Goal: Find specific page/section: Find specific page/section

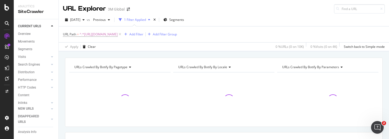
scroll to position [27, 0]
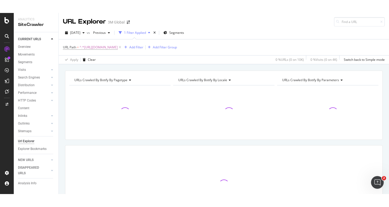
scroll to position [0, 0]
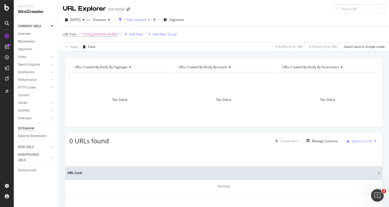
click at [137, 55] on div "URLs Crawled By Botify By pagetype Chart (by Value) Table Expand Export as CSV …" at bounding box center [224, 57] width 330 height 13
click at [6, 7] on icon at bounding box center [6, 7] width 5 height 6
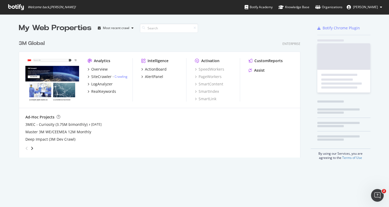
scroll to position [207, 389]
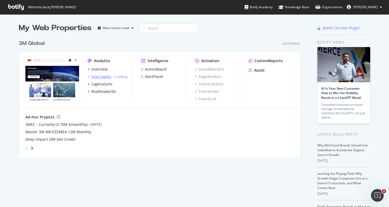
click at [107, 77] on div "SiteCrawler" at bounding box center [101, 76] width 20 height 5
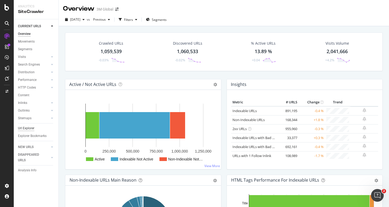
click at [31, 128] on div "Url Explorer" at bounding box center [26, 129] width 16 height 6
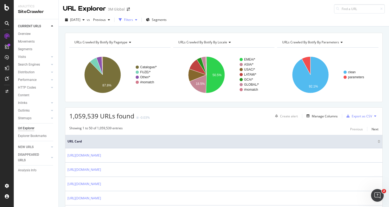
click at [133, 21] on div "Filters" at bounding box center [128, 19] width 9 height 4
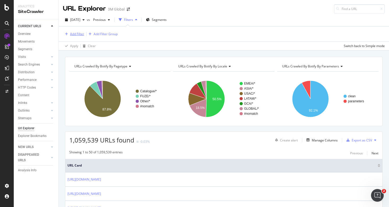
click at [80, 33] on div "Add Filter" at bounding box center [77, 34] width 14 height 4
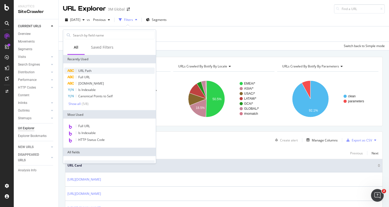
click at [88, 70] on span "URL Path" at bounding box center [84, 71] width 13 height 4
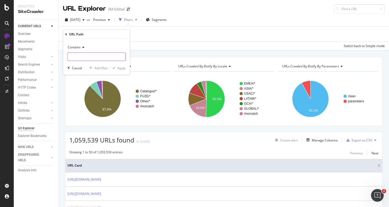
click at [87, 55] on input "text" at bounding box center [97, 57] width 58 height 8
paste input "[URL][DOMAIN_NAME]"
type input "[URL][DOMAIN_NAME]"
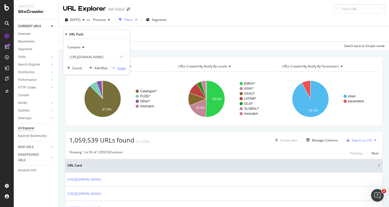
click at [120, 69] on div "Apply" at bounding box center [121, 68] width 8 height 4
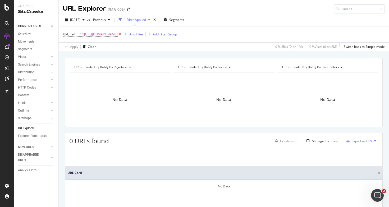
click at [122, 34] on icon at bounding box center [120, 34] width 4 height 5
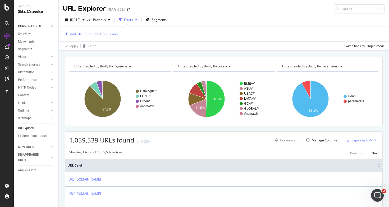
click at [133, 21] on div "Filters" at bounding box center [128, 19] width 9 height 4
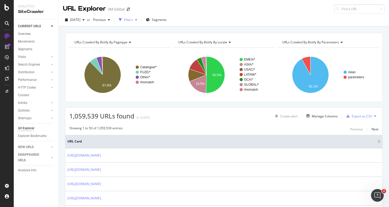
click at [133, 21] on div "Filters" at bounding box center [128, 19] width 9 height 4
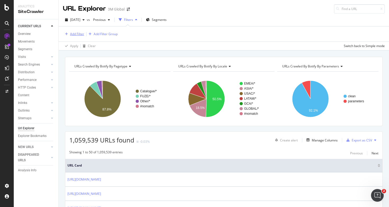
click at [81, 33] on div "Add Filter" at bounding box center [77, 34] width 14 height 4
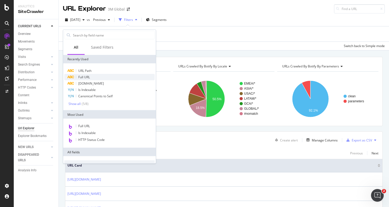
click at [89, 76] on span "Full URL" at bounding box center [84, 77] width 12 height 4
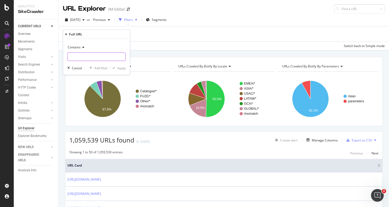
click at [87, 54] on input "text" at bounding box center [97, 57] width 58 height 8
paste input "[URL][DOMAIN_NAME]"
type input "[URL][DOMAIN_NAME]"
click at [123, 68] on div "Apply" at bounding box center [121, 68] width 8 height 4
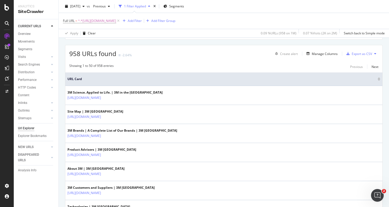
scroll to position [89, 0]
